Goal: Task Accomplishment & Management: Use online tool/utility

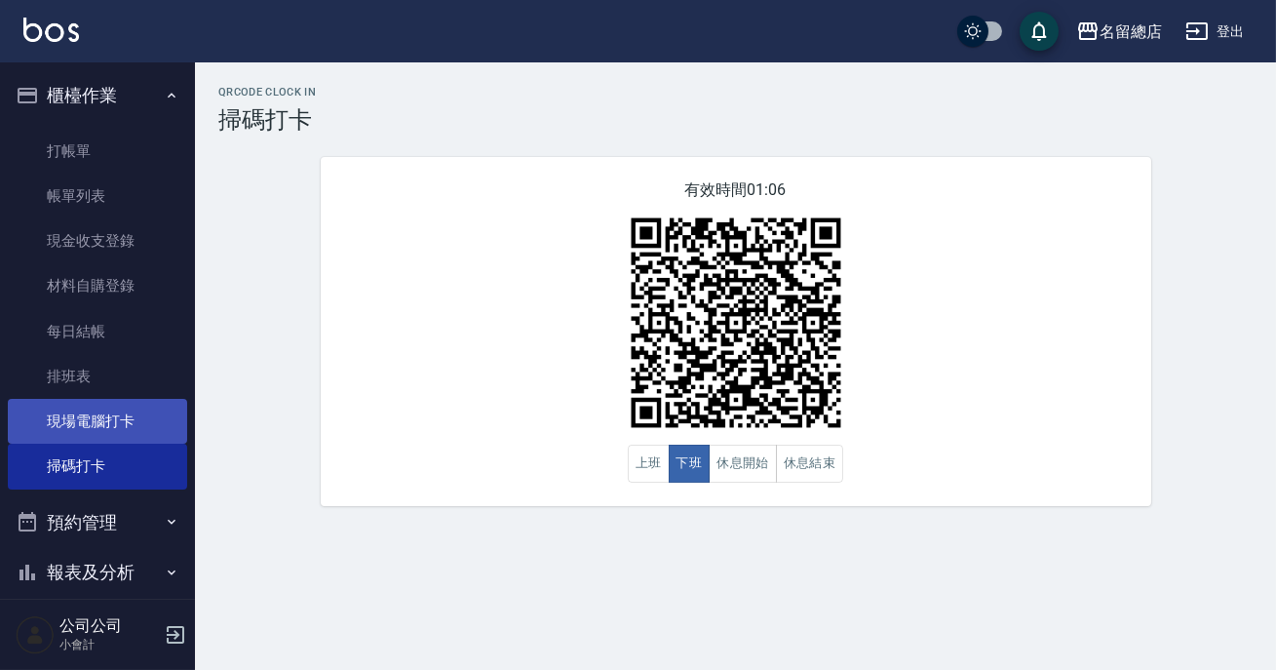
scroll to position [172, 0]
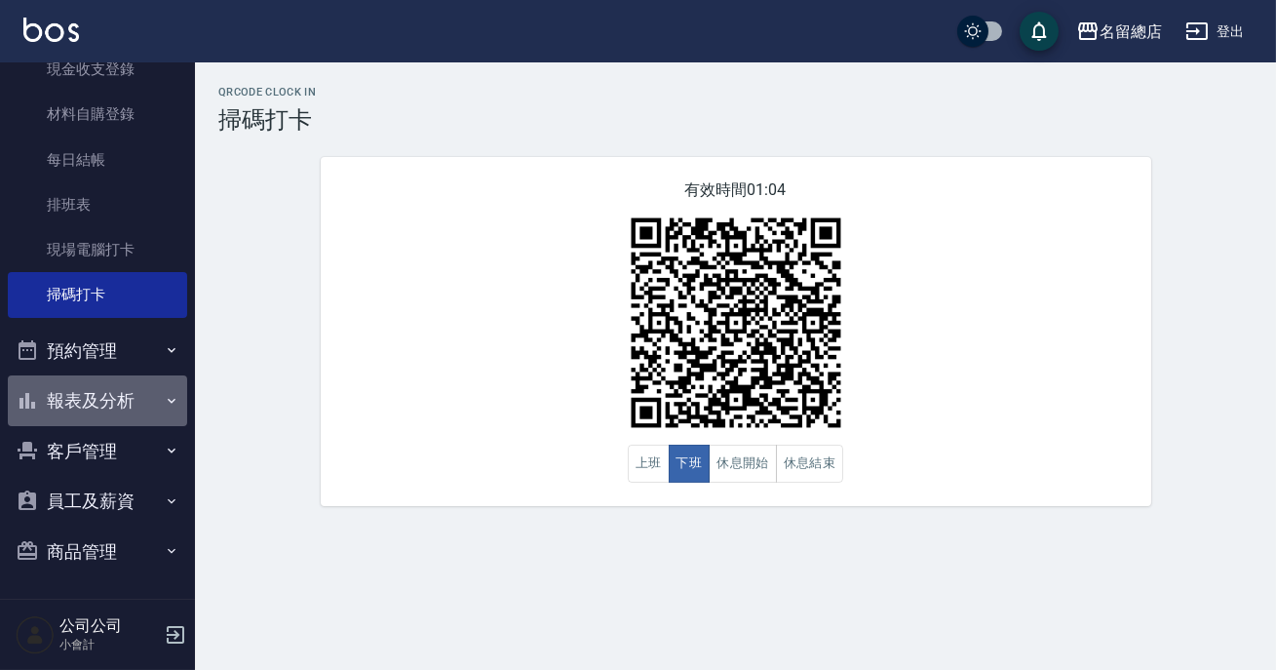
click at [103, 414] on button "報表及分析" at bounding box center [97, 400] width 179 height 51
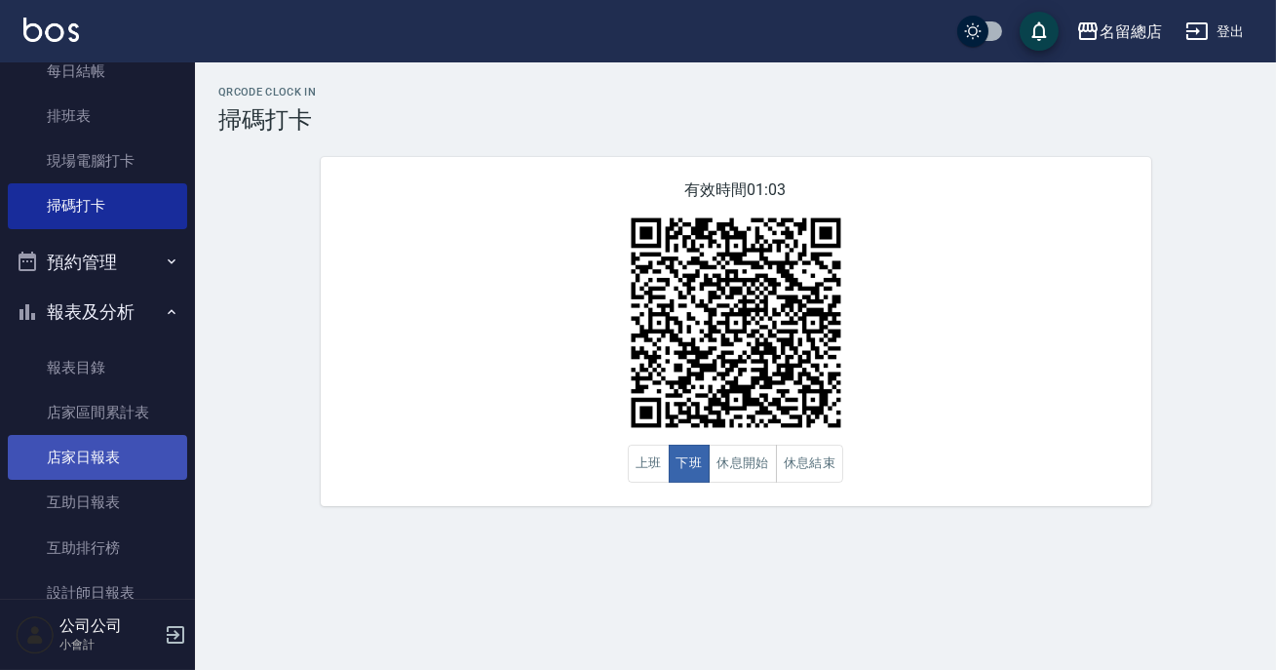
scroll to position [349, 0]
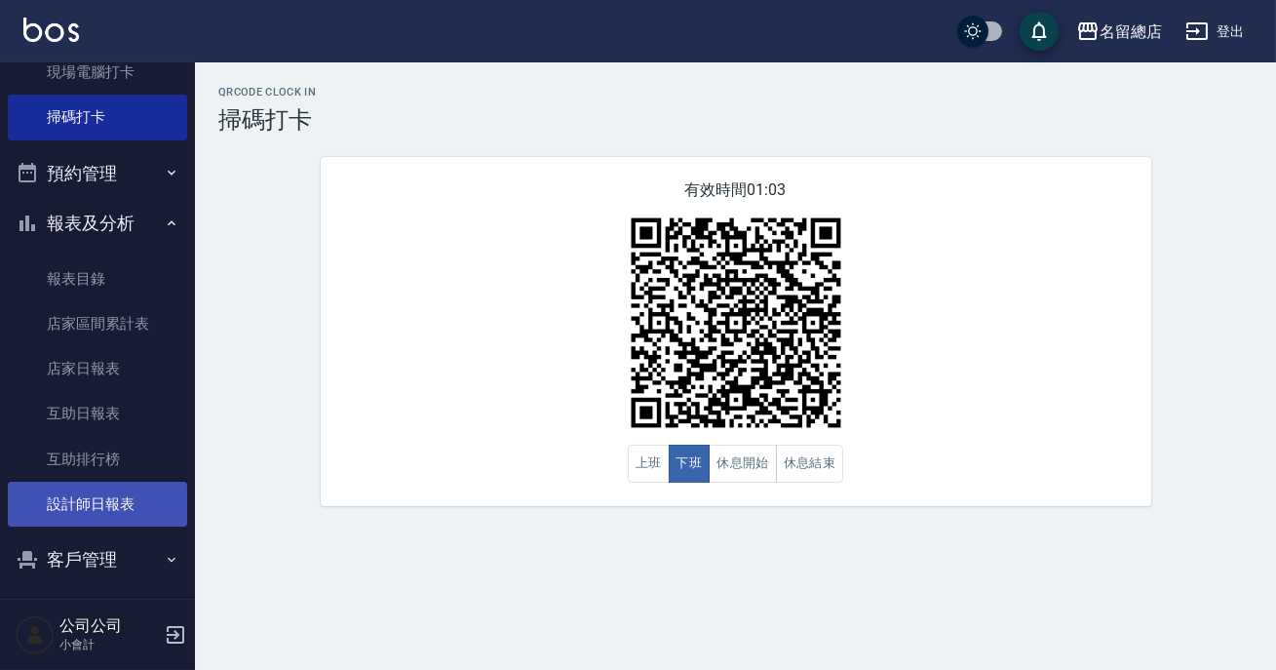
click at [106, 497] on link "設計師日報表" at bounding box center [97, 503] width 179 height 45
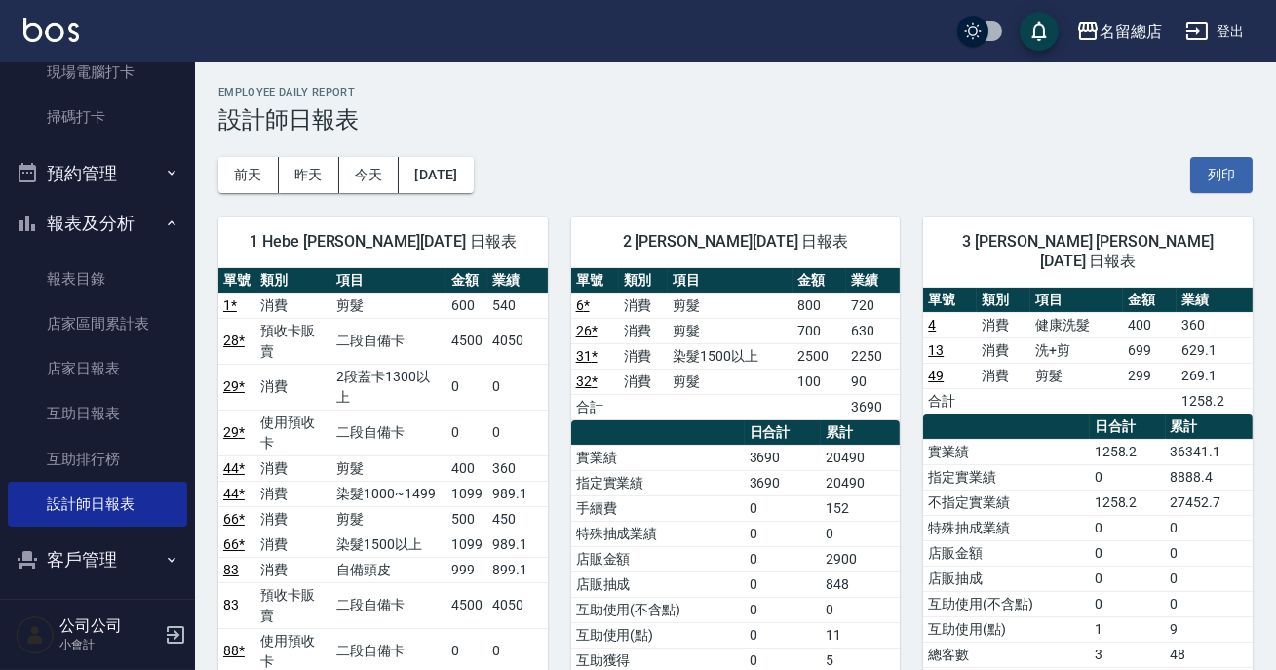
click at [687, 571] on td "店販抽成" at bounding box center [657, 583] width 173 height 25
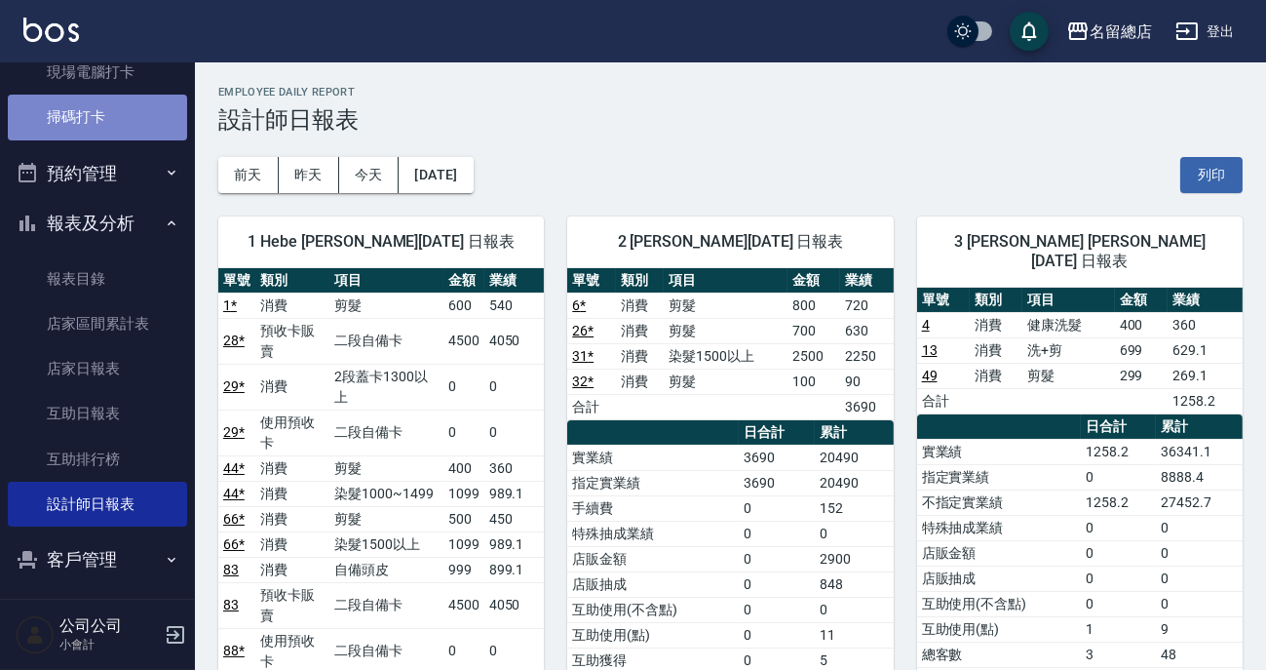
click at [118, 118] on link "掃碼打卡" at bounding box center [97, 117] width 179 height 45
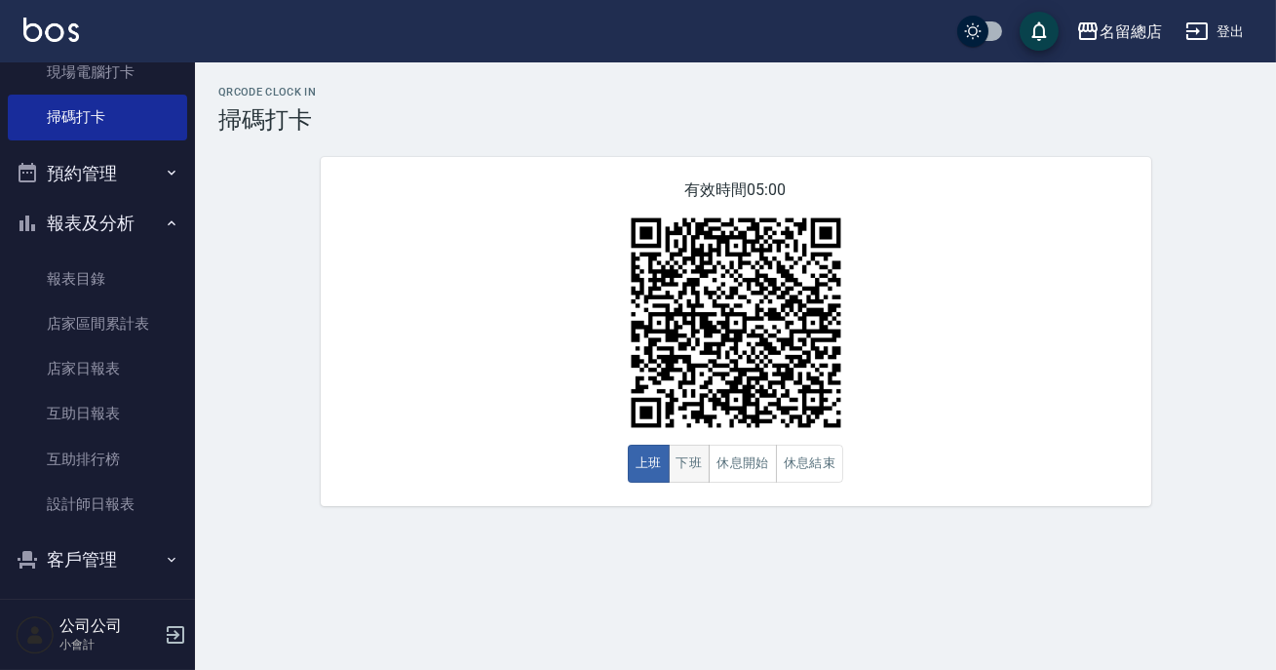
click at [695, 463] on button "下班" at bounding box center [690, 463] width 42 height 38
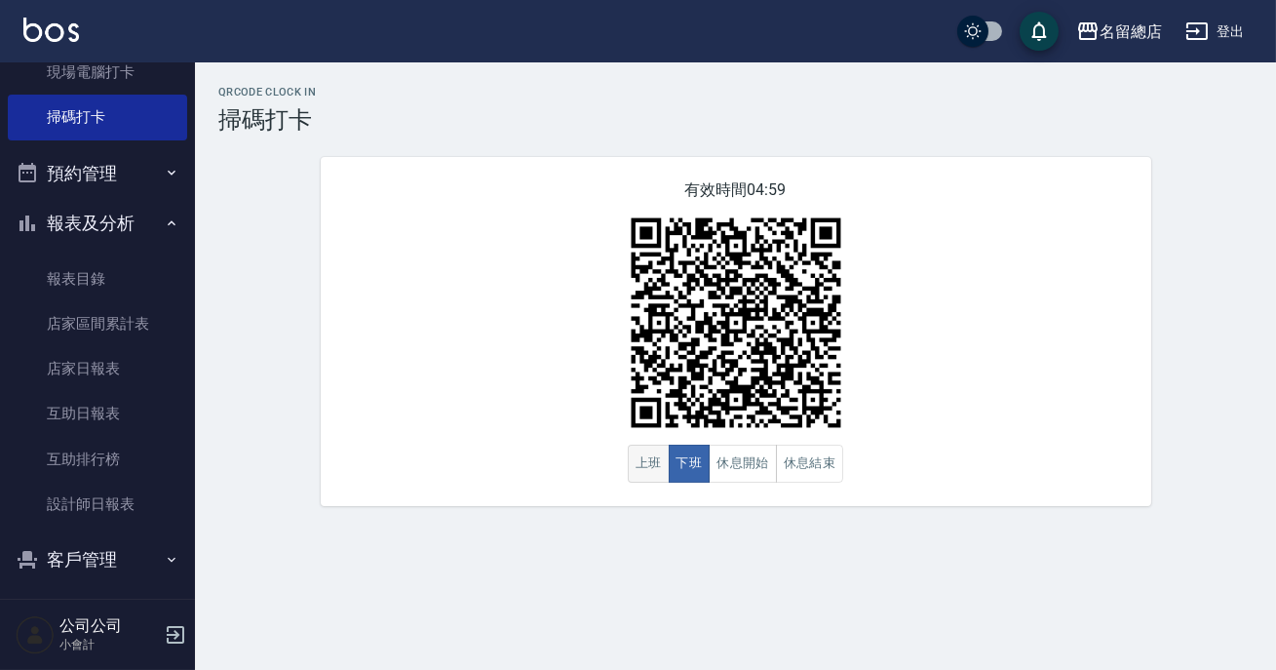
click at [663, 451] on button "上班" at bounding box center [649, 463] width 42 height 38
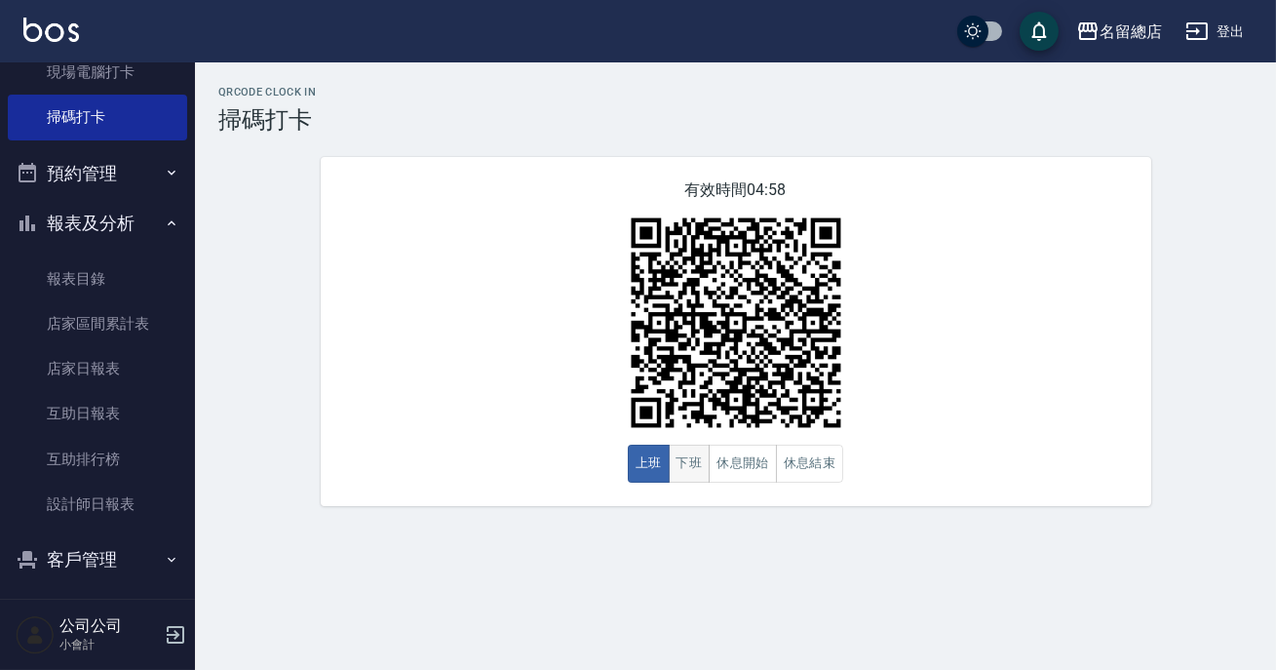
click at [699, 458] on button "下班" at bounding box center [690, 463] width 42 height 38
